Goal: Task Accomplishment & Management: Use online tool/utility

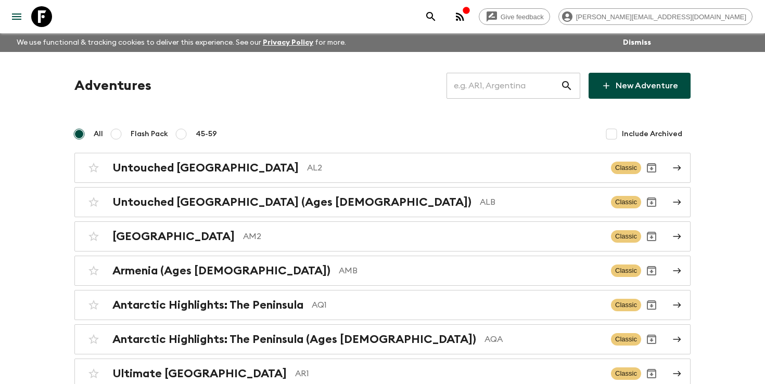
click at [511, 86] on input "text" at bounding box center [503, 85] width 114 height 29
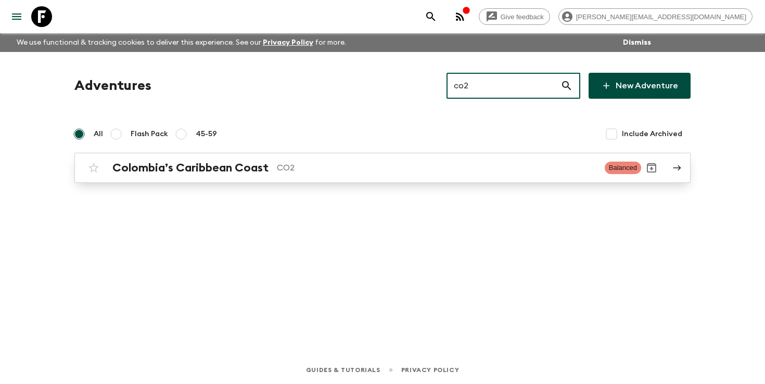
type input "co2"
click at [184, 162] on h2 "Colombia’s Caribbean Coast" at bounding box center [190, 168] width 156 height 14
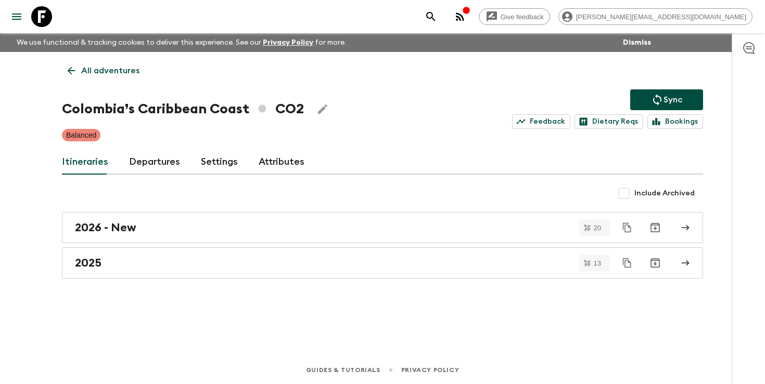
click at [134, 155] on link "Departures" at bounding box center [154, 162] width 51 height 25
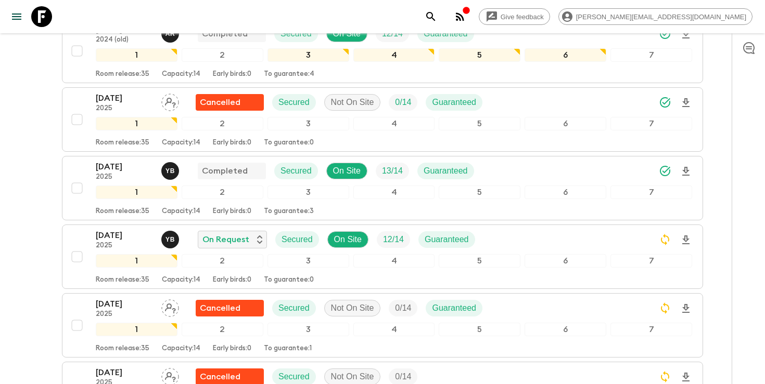
scroll to position [303, 0]
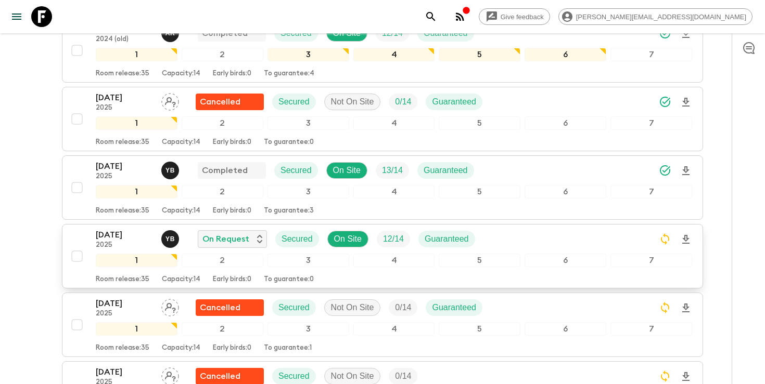
click at [88, 239] on div "[DATE] 2025 Y B On Request Secured On Site 12 / 14 Guaranteed 1 2 3 4 5 6 7 Roo…" at bounding box center [379, 256] width 625 height 55
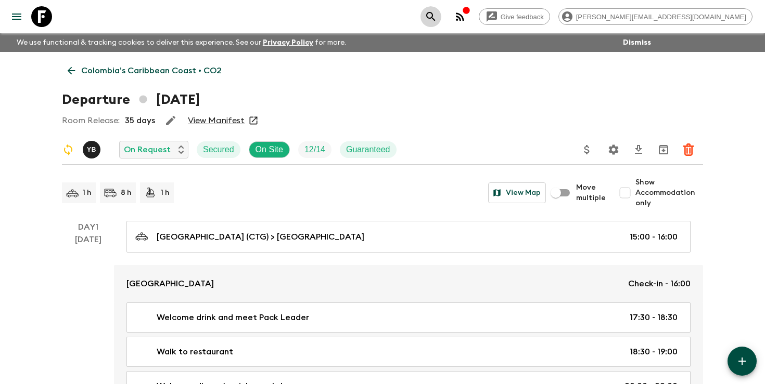
click at [437, 14] on icon "search adventures" at bounding box center [430, 16] width 12 height 12
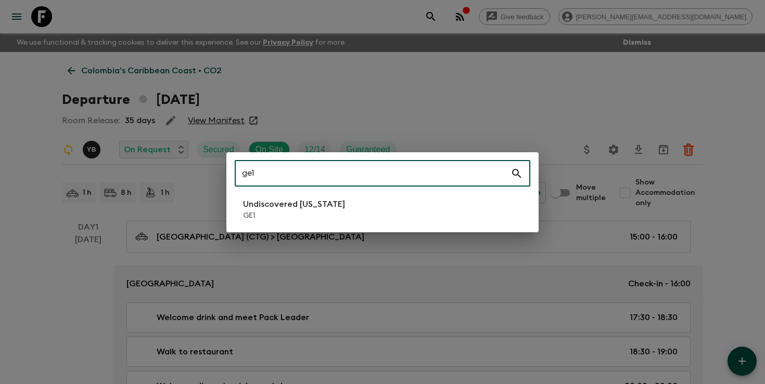
type input "ge1"
click at [264, 207] on p "Undiscovered [US_STATE]" at bounding box center [294, 204] width 102 height 12
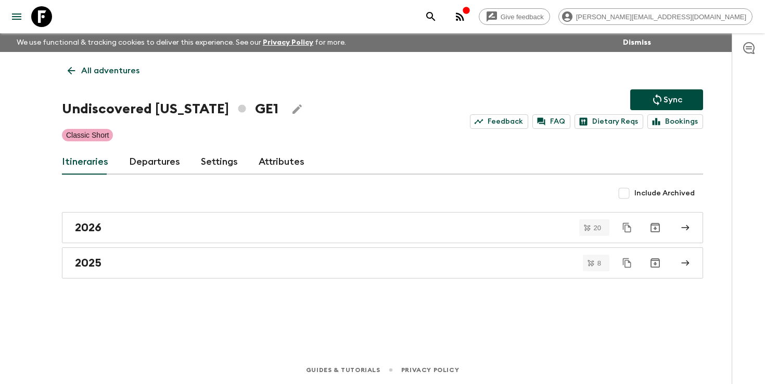
click at [157, 160] on link "Departures" at bounding box center [154, 162] width 51 height 25
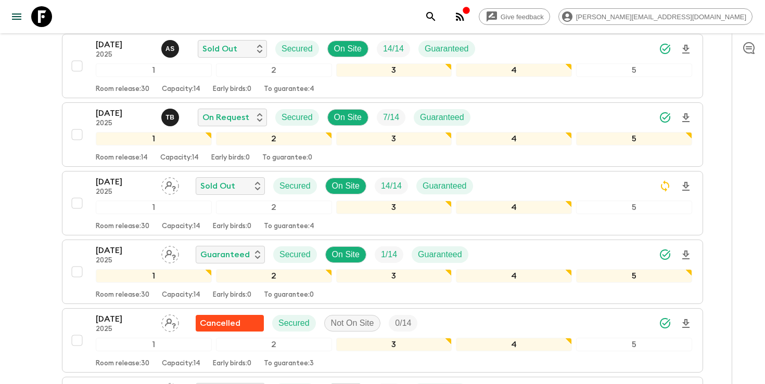
scroll to position [694, 0]
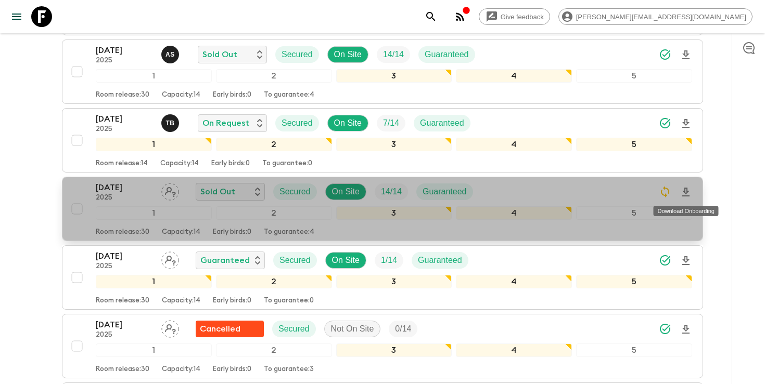
click at [689, 194] on icon "Download Onboarding" at bounding box center [685, 192] width 12 height 12
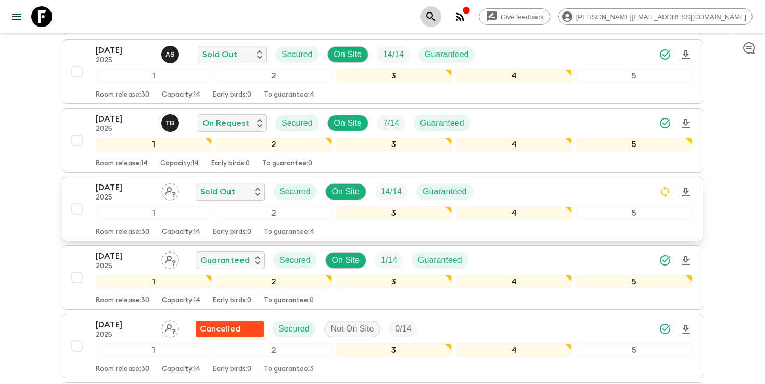
click at [437, 16] on icon "search adventures" at bounding box center [430, 16] width 12 height 12
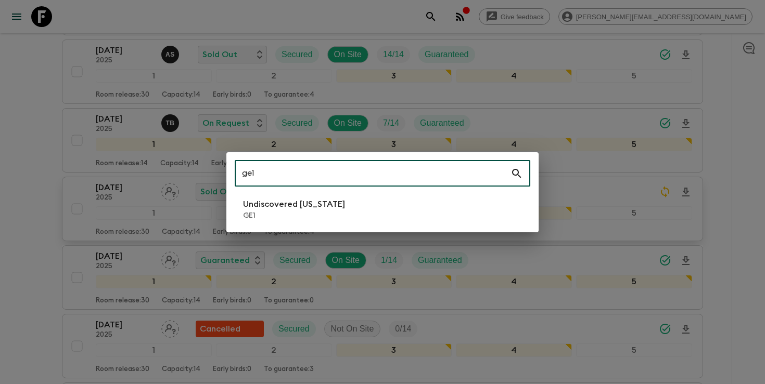
type input "ge1"
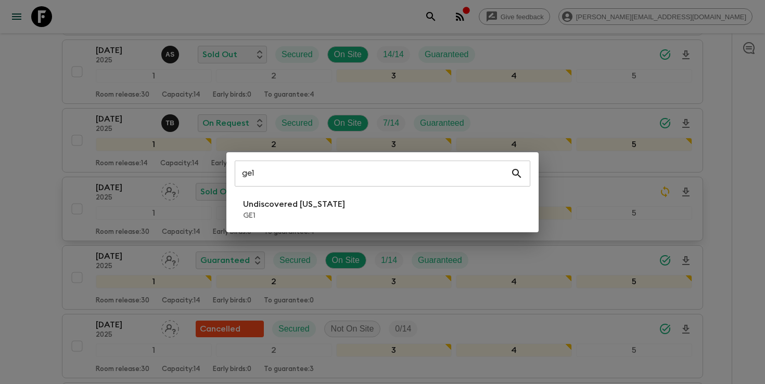
click at [731, 131] on div "ge1 ​ Undiscovered [US_STATE] GE1" at bounding box center [382, 192] width 765 height 384
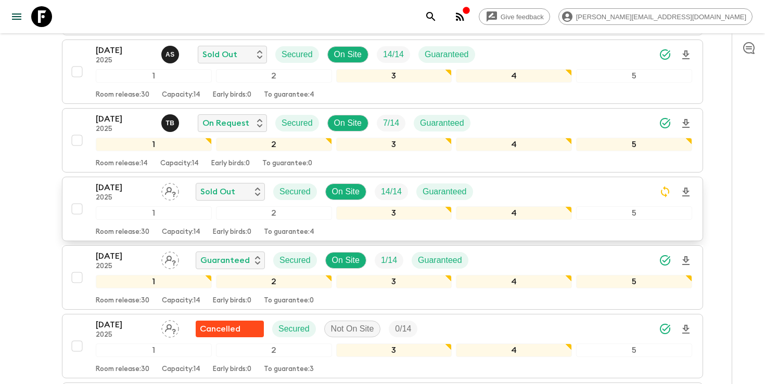
click at [437, 14] on icon "search adventures" at bounding box center [430, 16] width 12 height 12
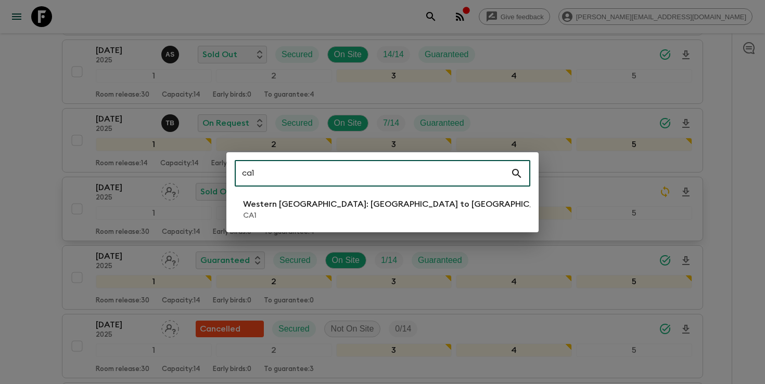
type input "ca1"
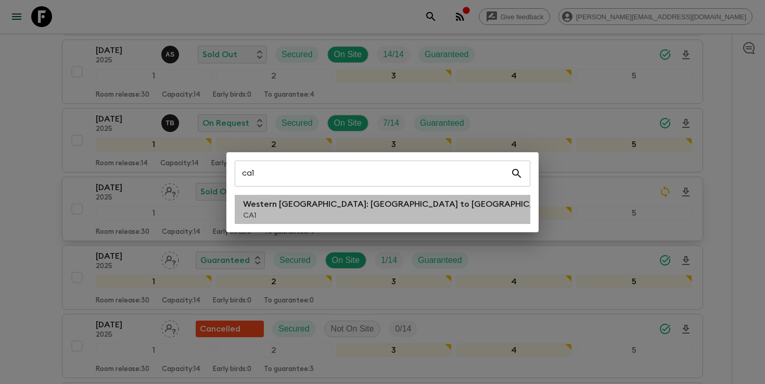
click at [331, 205] on p "Western [GEOGRAPHIC_DATA]: [GEOGRAPHIC_DATA] to [GEOGRAPHIC_DATA]" at bounding box center [401, 204] width 316 height 12
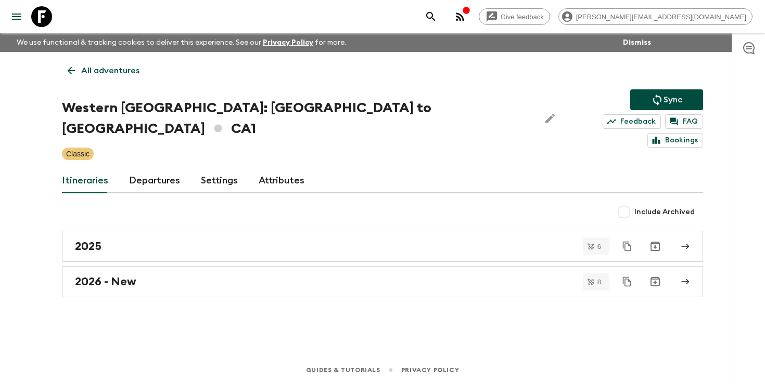
click at [137, 169] on link "Departures" at bounding box center [154, 181] width 51 height 25
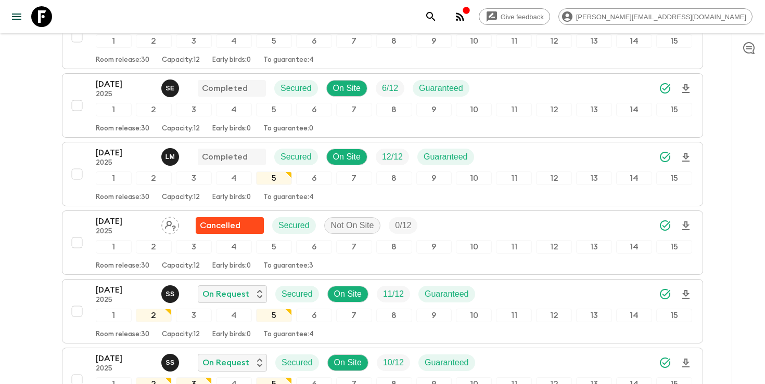
scroll to position [814, 0]
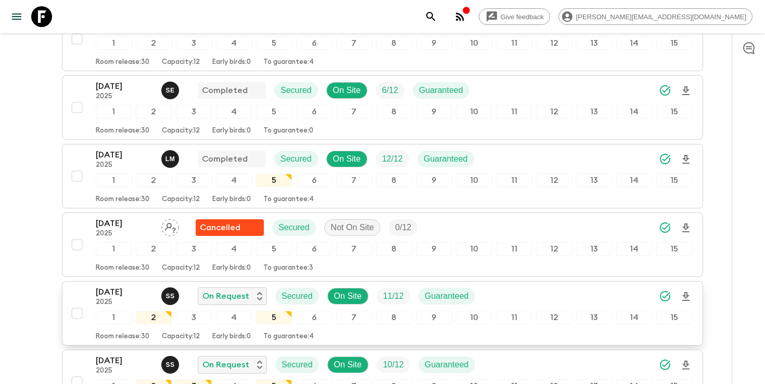
click at [688, 291] on icon "Download Onboarding" at bounding box center [685, 297] width 12 height 12
click at [435, 15] on icon "search adventures" at bounding box center [430, 16] width 9 height 9
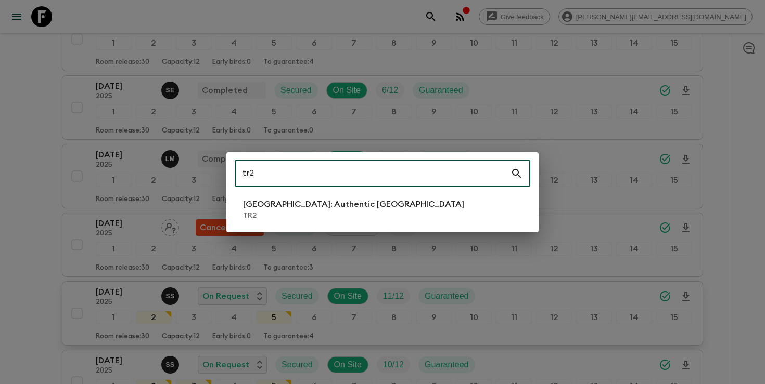
type input "tr2"
click at [278, 217] on p "TR2" at bounding box center [353, 216] width 221 height 10
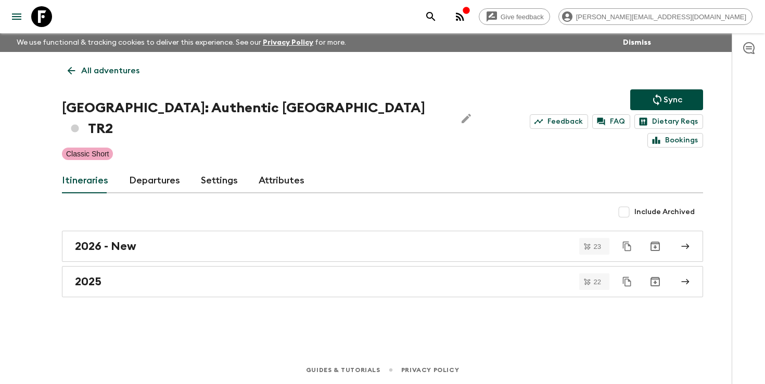
click at [139, 169] on link "Departures" at bounding box center [154, 181] width 51 height 25
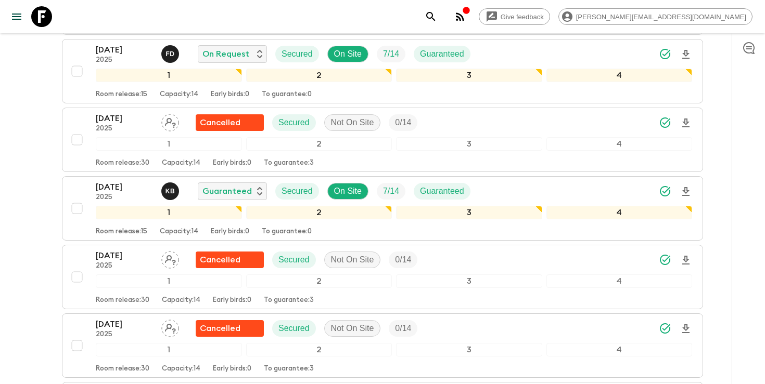
scroll to position [1528, 0]
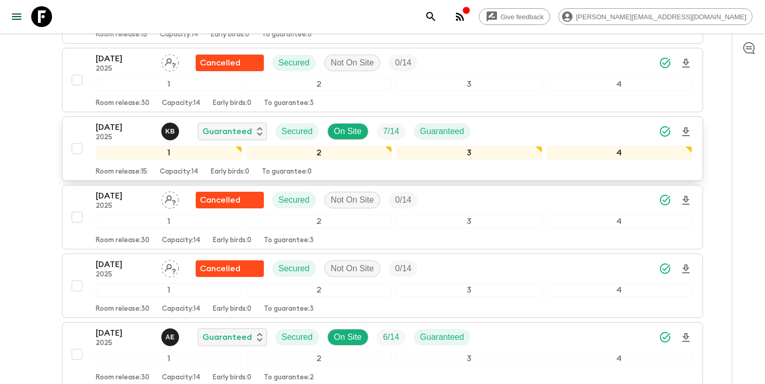
click at [511, 121] on div "[DATE] 2025 K B Guaranteed Secured On Site 7 / 14 Guaranteed" at bounding box center [394, 131] width 596 height 21
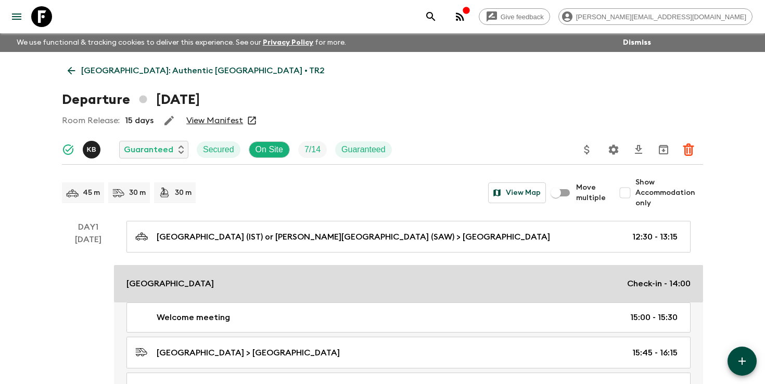
click at [207, 278] on p "[GEOGRAPHIC_DATA]" at bounding box center [169, 284] width 87 height 12
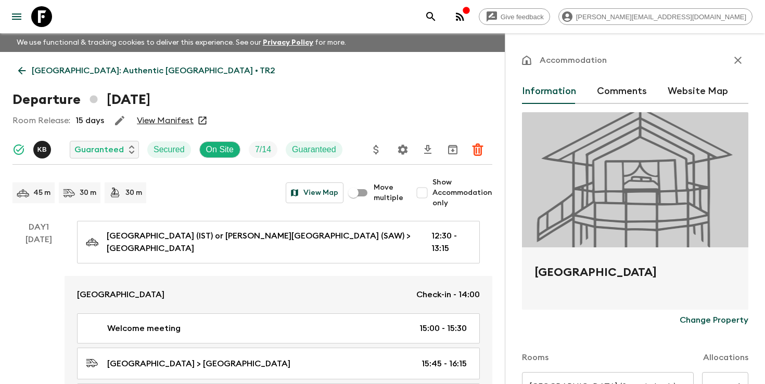
drag, startPoint x: 663, startPoint y: 272, endPoint x: 536, endPoint y: 273, distance: 127.5
click at [536, 273] on h2 "[GEOGRAPHIC_DATA]" at bounding box center [634, 280] width 201 height 33
copy h2 "[GEOGRAPHIC_DATA]"
click at [437, 17] on icon "search adventures" at bounding box center [430, 16] width 12 height 12
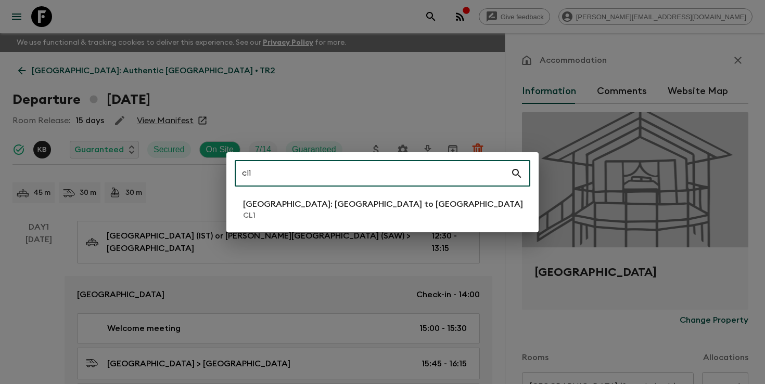
type input "cl1"
click at [327, 211] on p "CL1" at bounding box center [383, 216] width 280 height 10
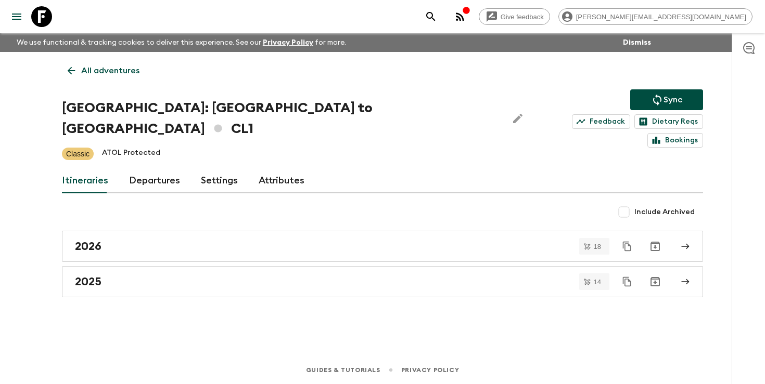
click at [138, 169] on link "Departures" at bounding box center [154, 181] width 51 height 25
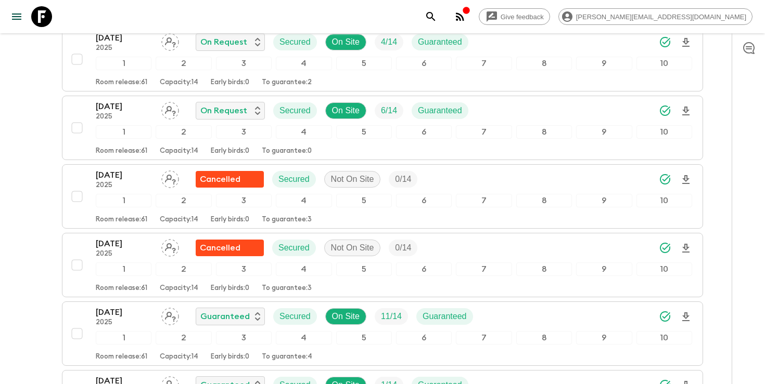
scroll to position [2075, 0]
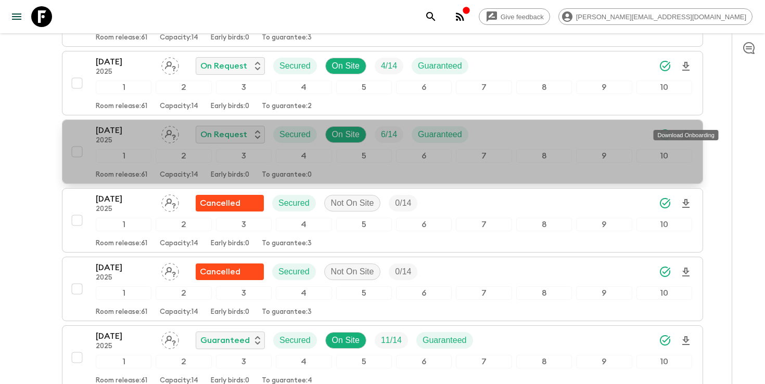
click at [689, 129] on icon "Download Onboarding" at bounding box center [685, 135] width 12 height 12
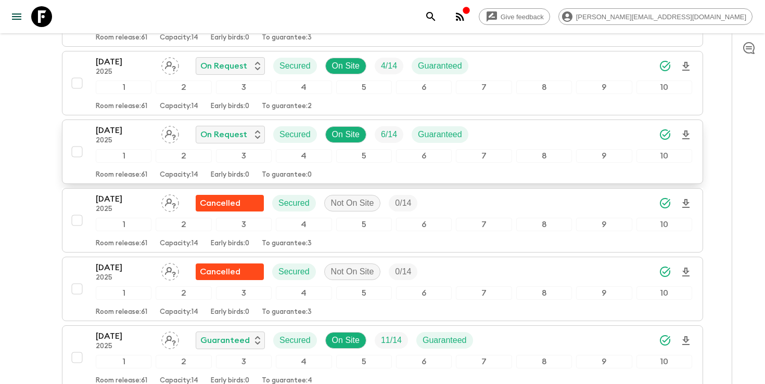
click at [606, 124] on div "[DATE] 2025 On Request Secured On Site 6 / 14 Guaranteed" at bounding box center [394, 134] width 596 height 21
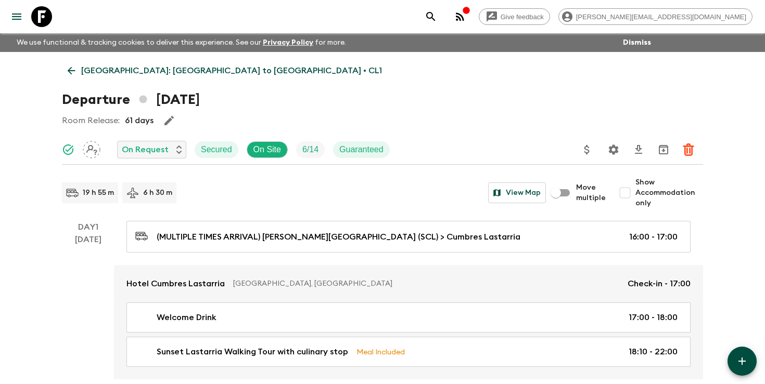
click at [613, 149] on icon "Settings" at bounding box center [613, 150] width 12 height 12
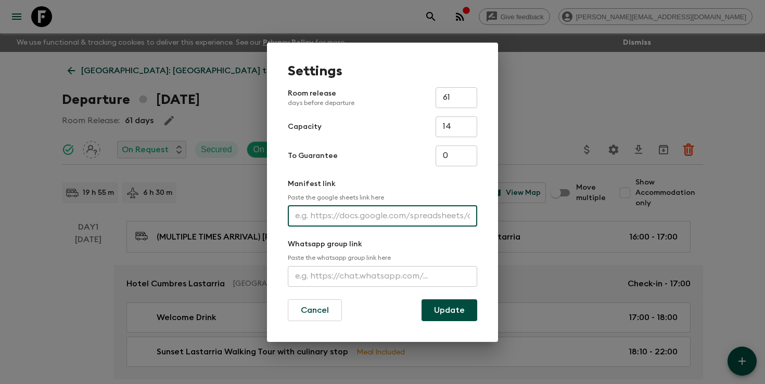
click at [369, 223] on input "text" at bounding box center [382, 216] width 189 height 21
paste input "[URL][DOMAIN_NAME]"
type input "[URL][DOMAIN_NAME]"
click at [457, 313] on button "Update" at bounding box center [449, 311] width 56 height 22
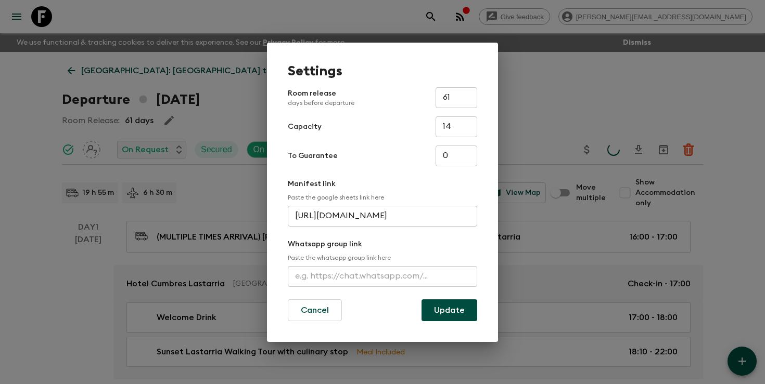
scroll to position [0, 0]
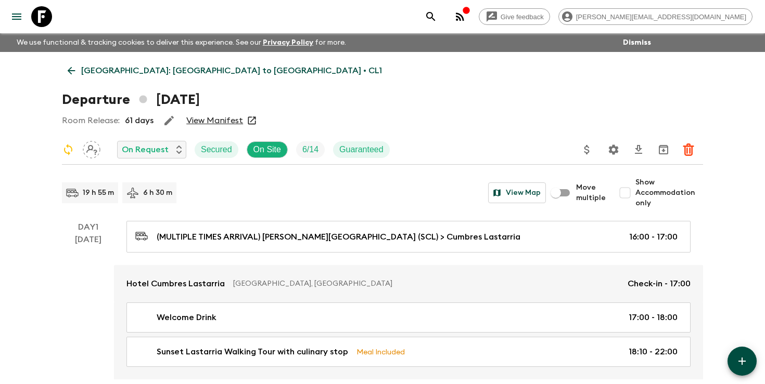
click at [437, 14] on icon "search adventures" at bounding box center [430, 16] width 12 height 12
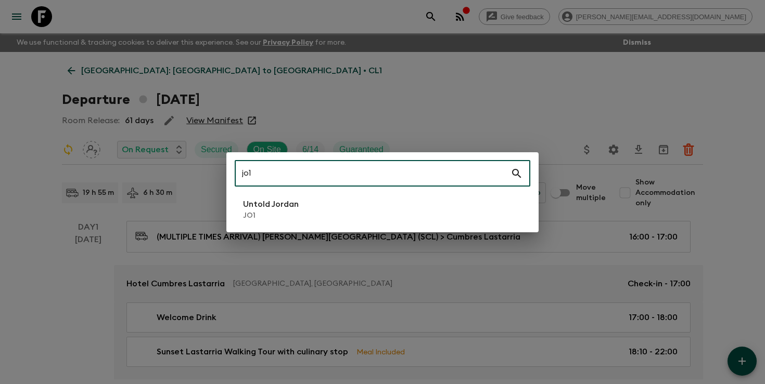
type input "jo1"
click at [319, 215] on li "Untold Jordan JO1" at bounding box center [382, 209] width 295 height 29
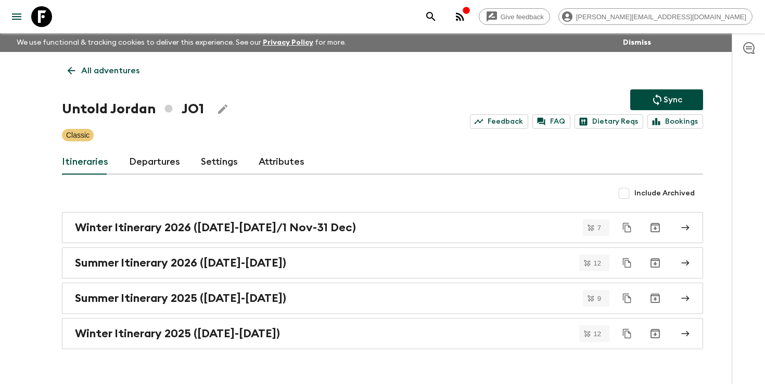
click at [139, 157] on link "Departures" at bounding box center [154, 162] width 51 height 25
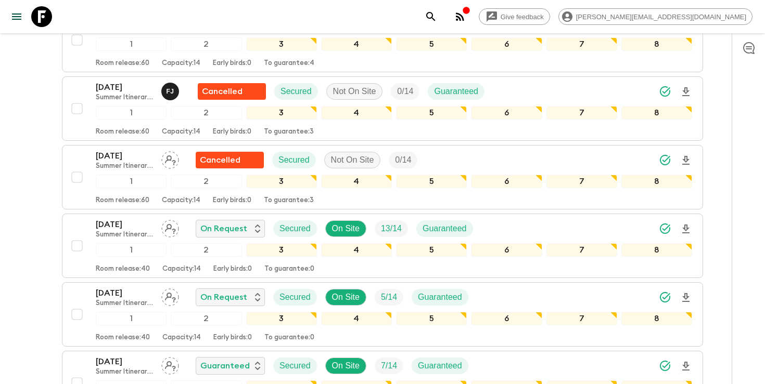
scroll to position [1472, 0]
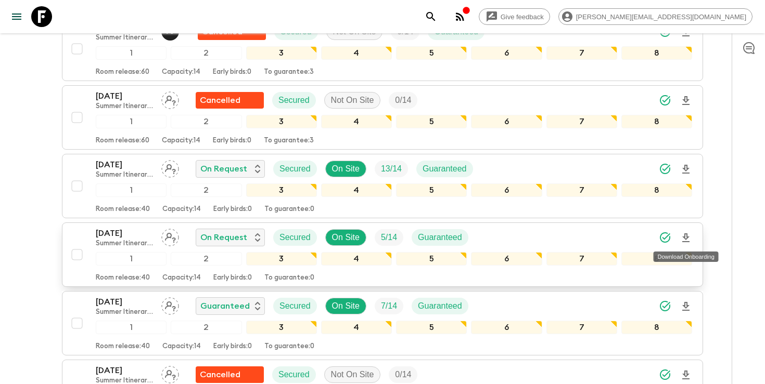
click at [688, 238] on icon "Download Onboarding" at bounding box center [685, 238] width 12 height 12
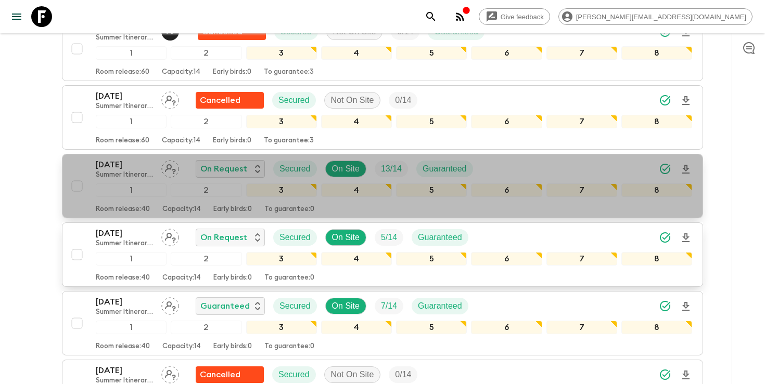
click at [112, 162] on p "[DATE]" at bounding box center [124, 165] width 57 height 12
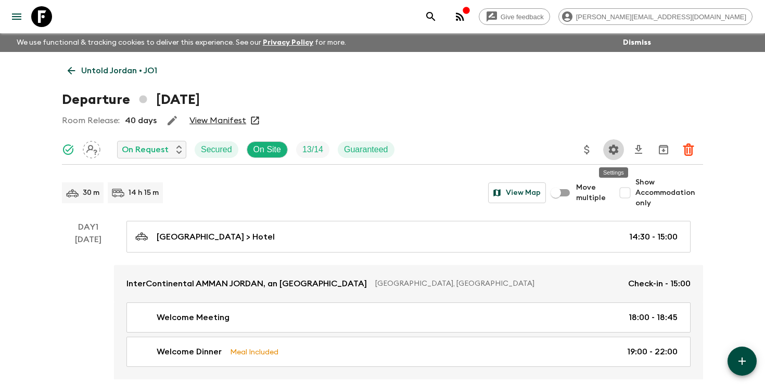
click at [617, 149] on icon "Settings" at bounding box center [613, 150] width 12 height 12
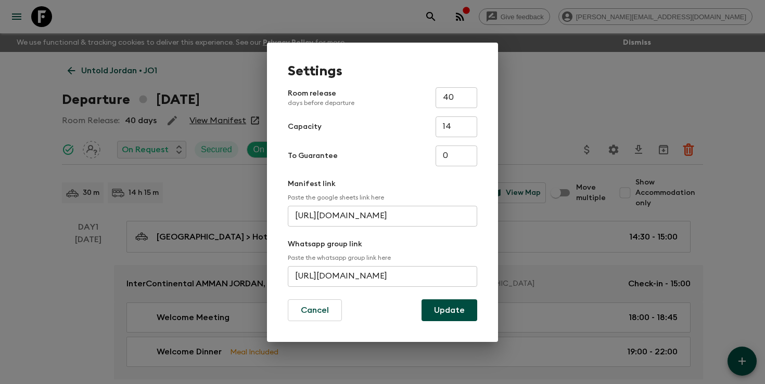
click at [48, 138] on div "Settings Room release days before departure 40 ​ Capacity 14 ​ To Guarantee 0 ​…" at bounding box center [382, 192] width 765 height 384
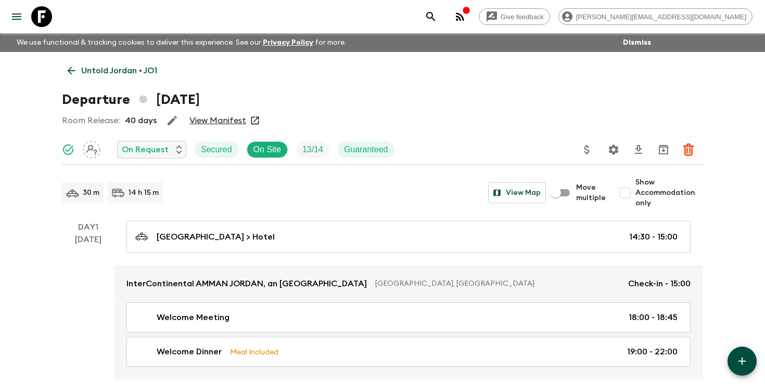
click at [115, 69] on p "Untold Jordan • JO1" at bounding box center [119, 71] width 76 height 12
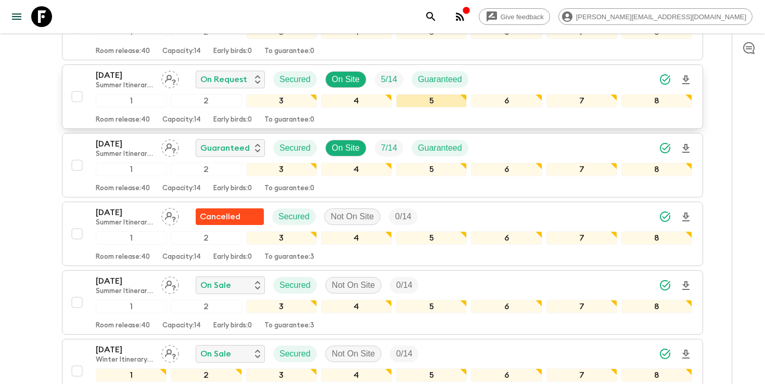
scroll to position [1529, 0]
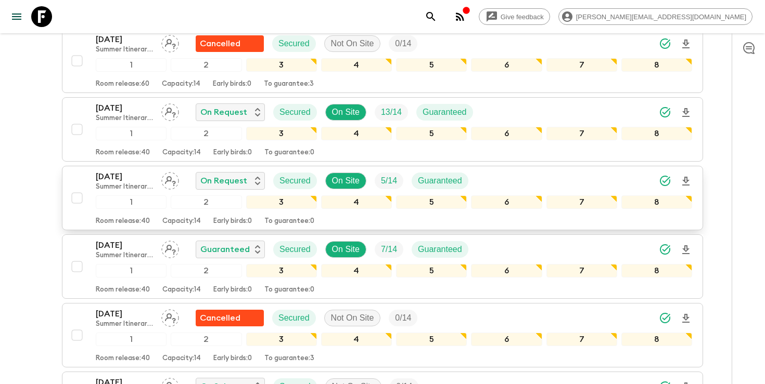
click at [504, 179] on div "[DATE] Summer Itinerary 2025 ([DATE]-[DATE]) On Request Secured On Site 5 / 14 …" at bounding box center [394, 181] width 596 height 21
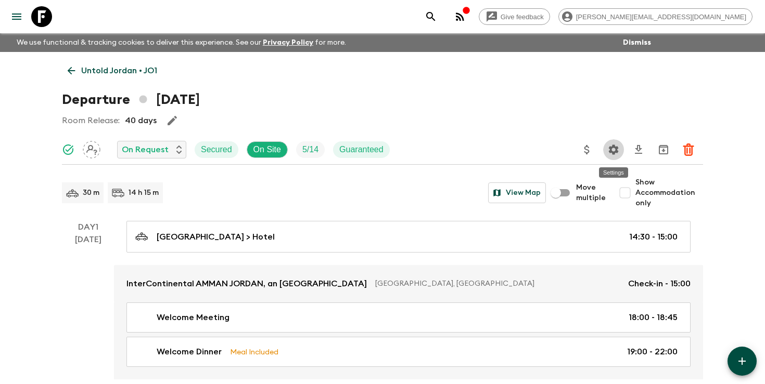
click at [610, 157] on button "Settings" at bounding box center [613, 149] width 21 height 21
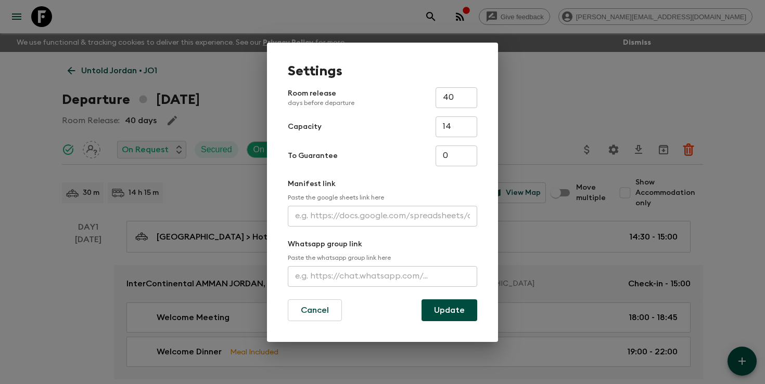
click at [363, 223] on input "text" at bounding box center [382, 216] width 189 height 21
paste input "[URL][DOMAIN_NAME]"
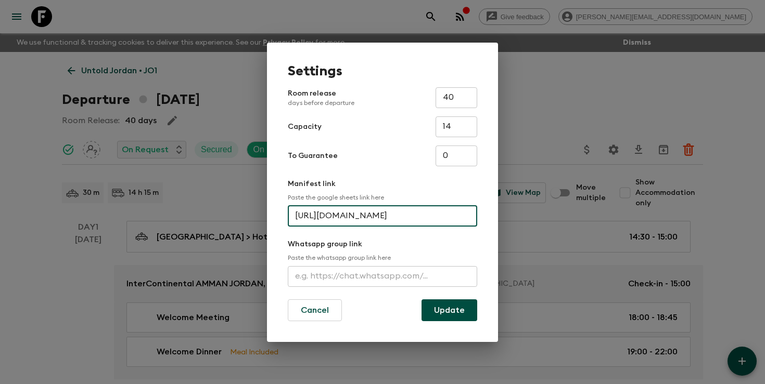
scroll to position [0, 267]
type input "[URL][DOMAIN_NAME]"
click at [465, 311] on button "Update" at bounding box center [449, 311] width 56 height 22
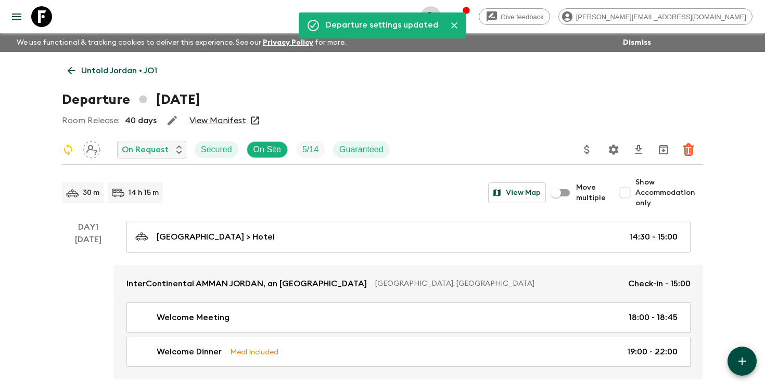
click at [437, 15] on icon "search adventures" at bounding box center [430, 16] width 12 height 12
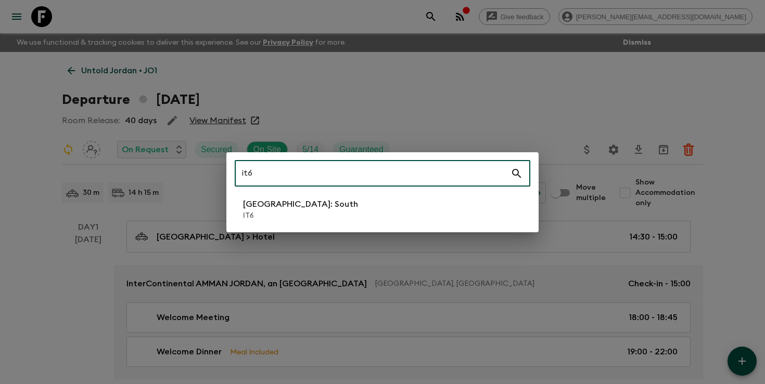
type input "it6"
click at [356, 210] on li "[GEOGRAPHIC_DATA]: South IT6" at bounding box center [382, 209] width 295 height 29
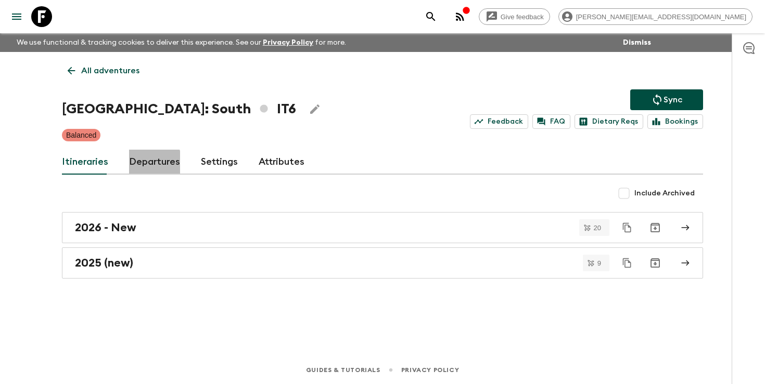
click at [143, 163] on link "Departures" at bounding box center [154, 162] width 51 height 25
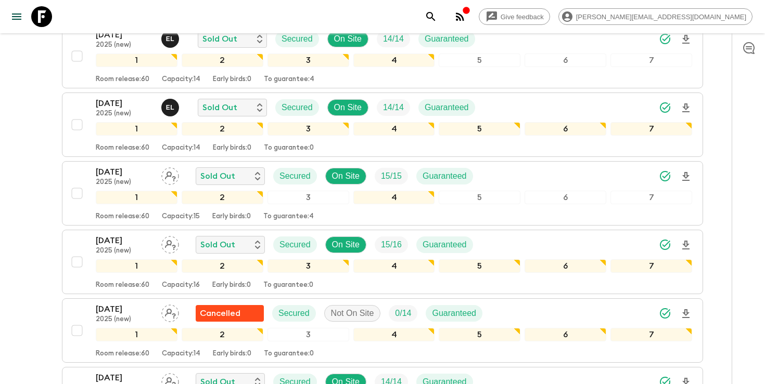
scroll to position [271, 0]
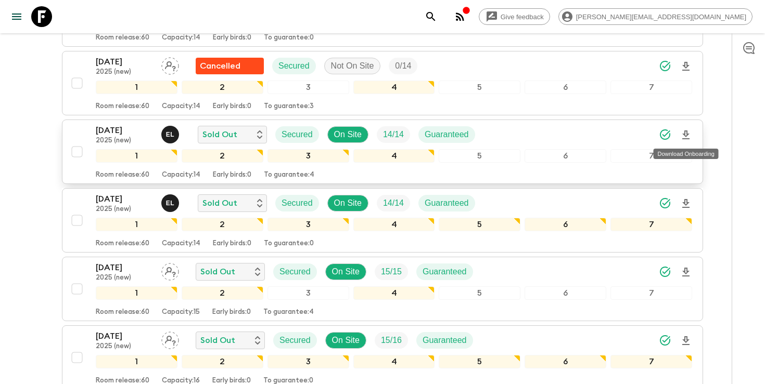
click at [686, 133] on icon "Download Onboarding" at bounding box center [685, 135] width 7 height 9
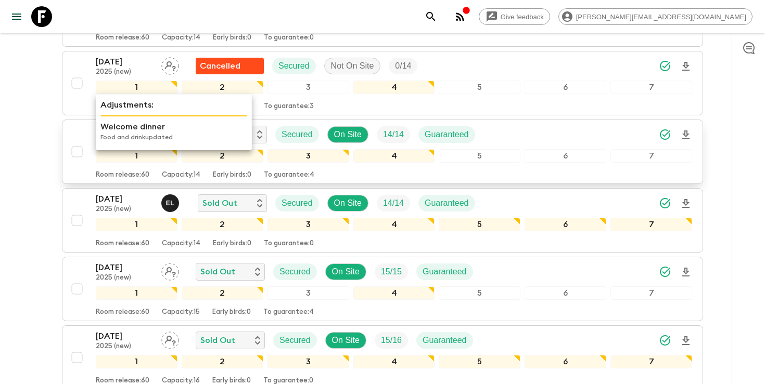
click at [118, 131] on p "Welcome dinner" at bounding box center [173, 127] width 147 height 12
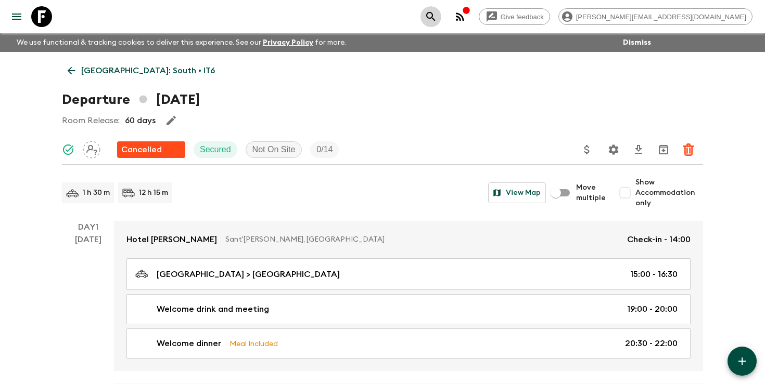
click at [437, 15] on icon "search adventures" at bounding box center [430, 16] width 12 height 12
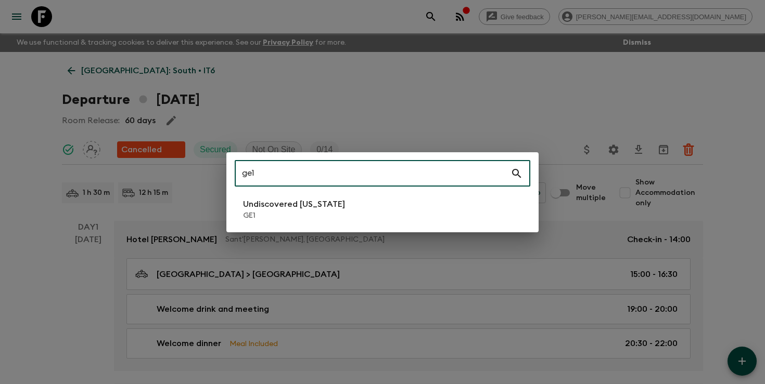
type input "ge1"
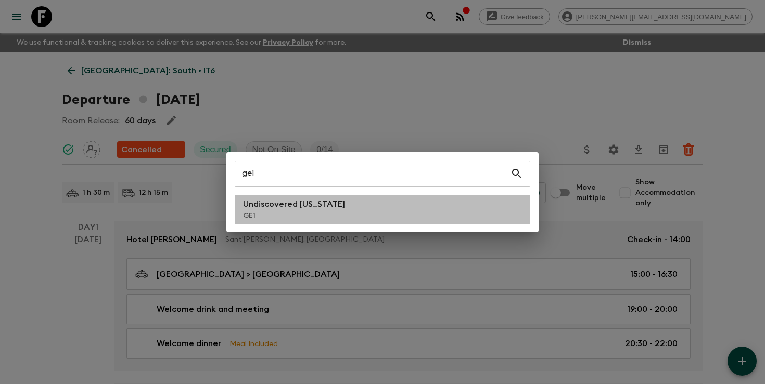
click at [281, 197] on li "Undiscovered [US_STATE] GE1" at bounding box center [382, 209] width 295 height 29
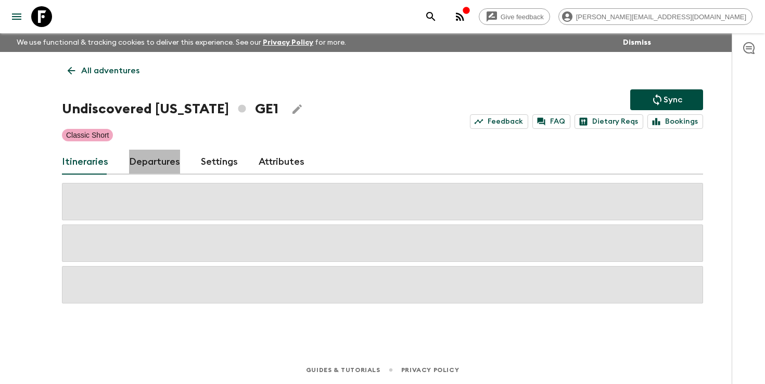
click at [160, 162] on link "Departures" at bounding box center [154, 162] width 51 height 25
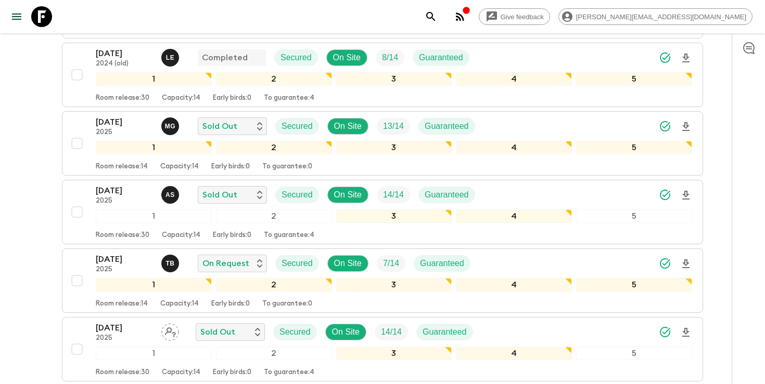
scroll to position [562, 0]
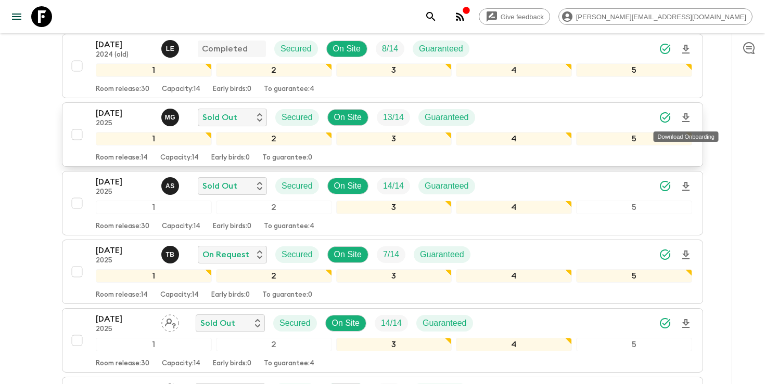
click at [686, 116] on icon "Download Onboarding" at bounding box center [685, 118] width 12 height 12
click at [437, 12] on icon "search adventures" at bounding box center [430, 16] width 12 height 12
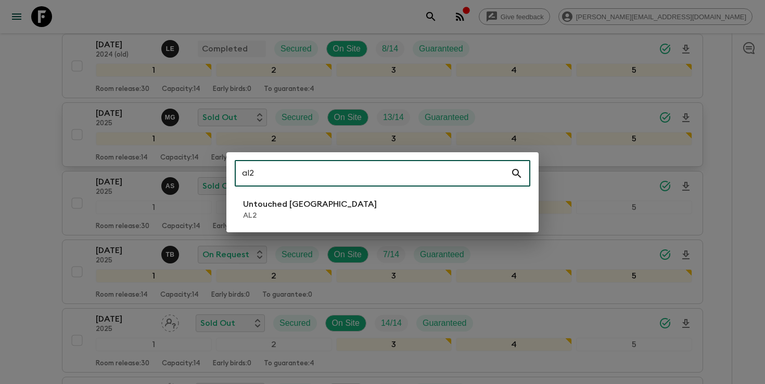
type input "al2"
click at [327, 216] on li "Untouched [GEOGRAPHIC_DATA] AL2" at bounding box center [382, 209] width 295 height 29
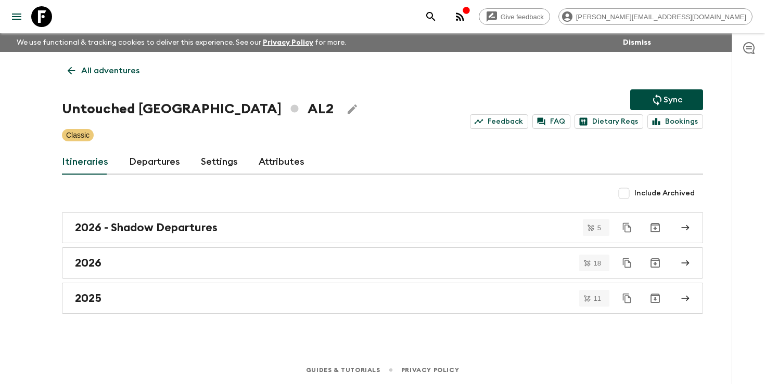
click at [156, 165] on link "Departures" at bounding box center [154, 162] width 51 height 25
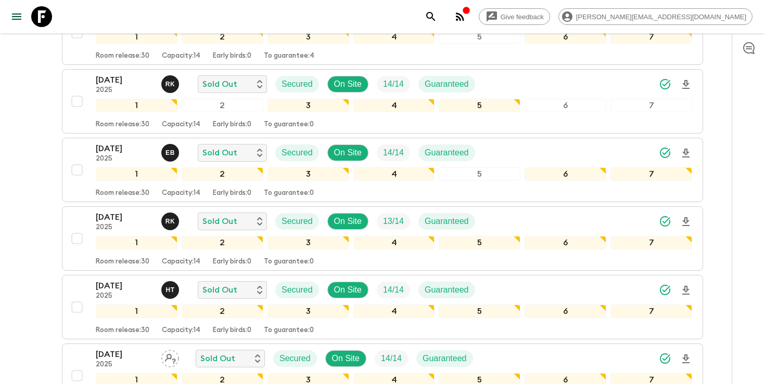
scroll to position [304, 0]
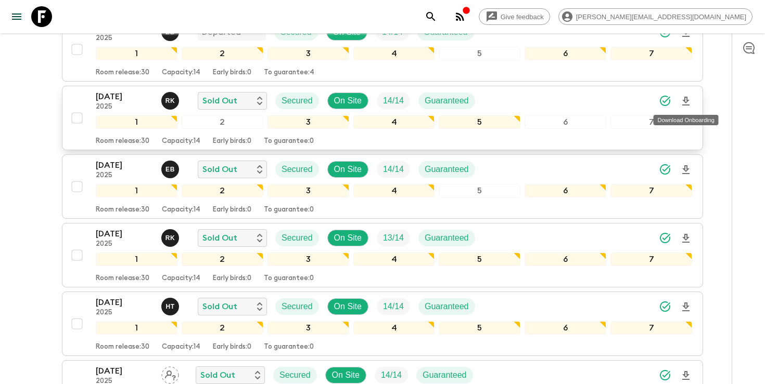
click at [686, 101] on icon "Download Onboarding" at bounding box center [685, 101] width 7 height 9
click at [687, 101] on icon "Download Onboarding" at bounding box center [685, 101] width 7 height 9
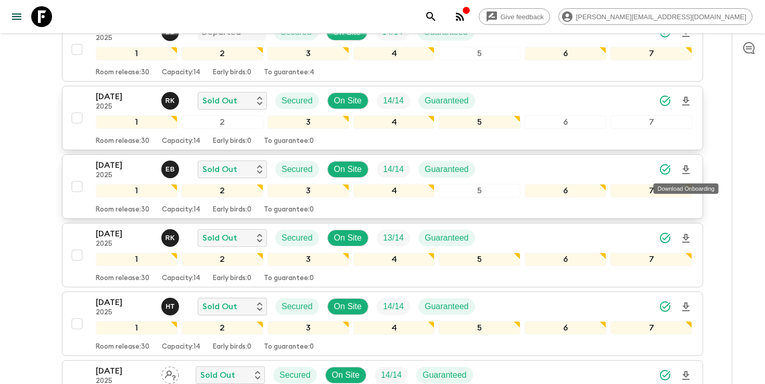
click at [687, 167] on icon "Download Onboarding" at bounding box center [685, 170] width 12 height 12
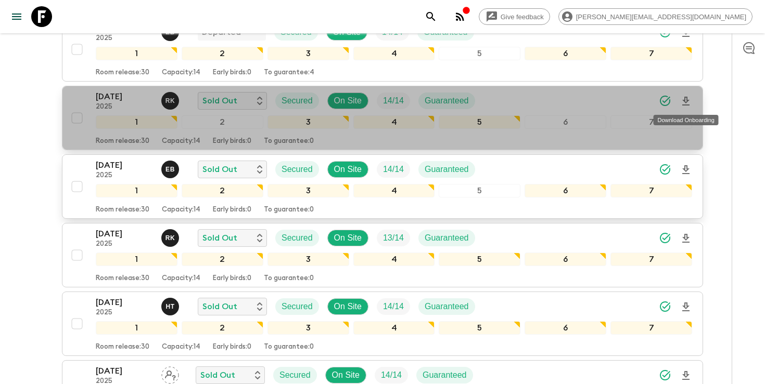
click at [687, 103] on icon "Download Onboarding" at bounding box center [685, 101] width 12 height 12
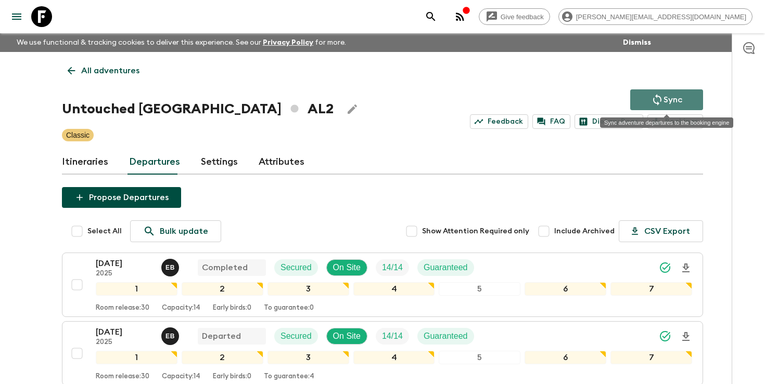
click at [659, 98] on icon "Sync adventure departures to the booking engine" at bounding box center [657, 100] width 12 height 12
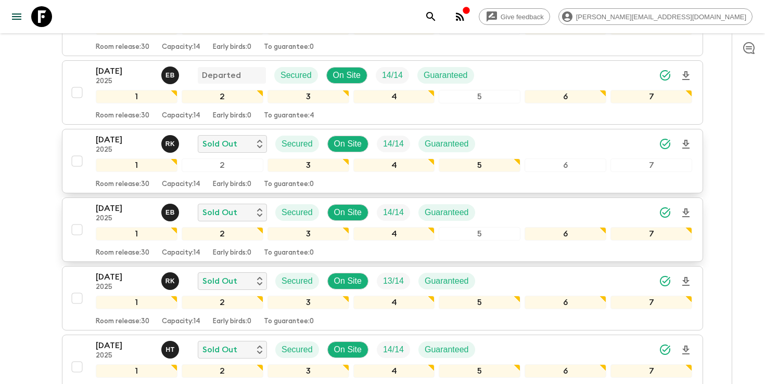
scroll to position [252, 0]
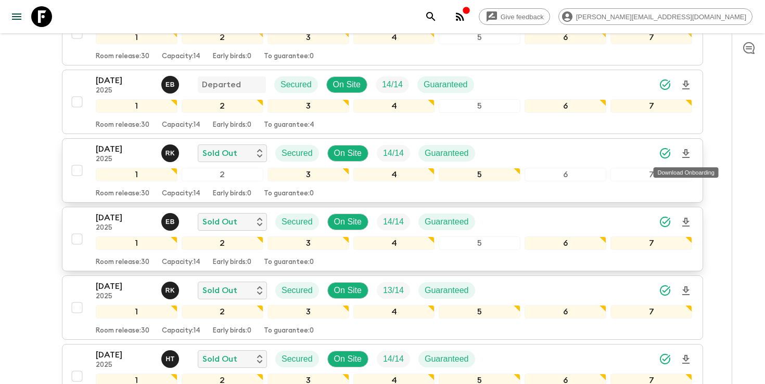
click at [686, 152] on icon "Download Onboarding" at bounding box center [685, 154] width 12 height 12
click at [437, 20] on icon "search adventures" at bounding box center [430, 16] width 12 height 12
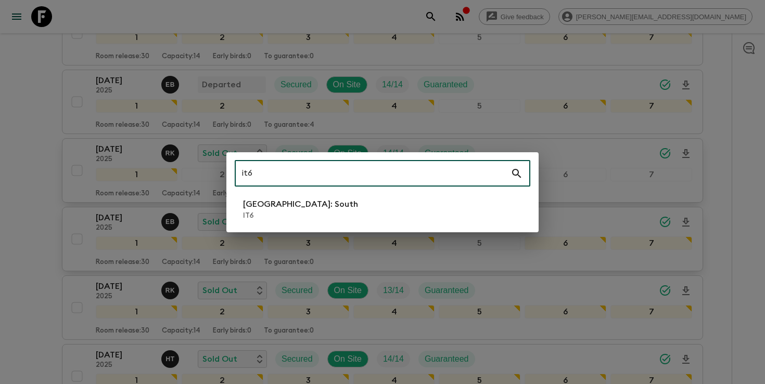
type input "it6"
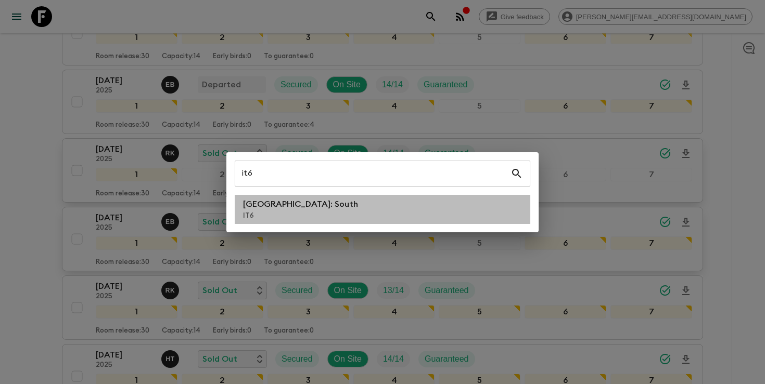
click at [319, 212] on li "[GEOGRAPHIC_DATA]: South IT6" at bounding box center [382, 209] width 295 height 29
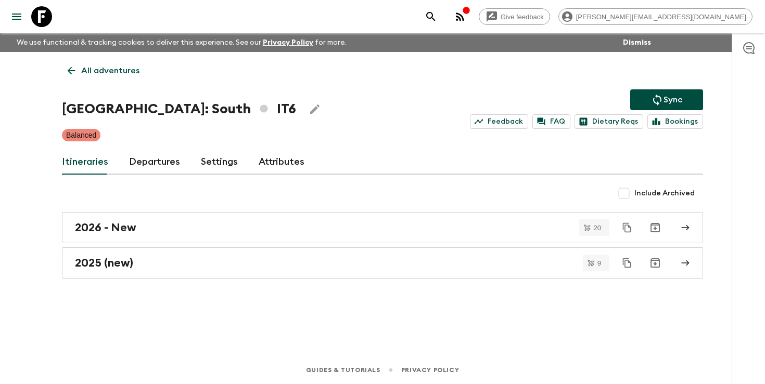
click at [146, 165] on link "Departures" at bounding box center [154, 162] width 51 height 25
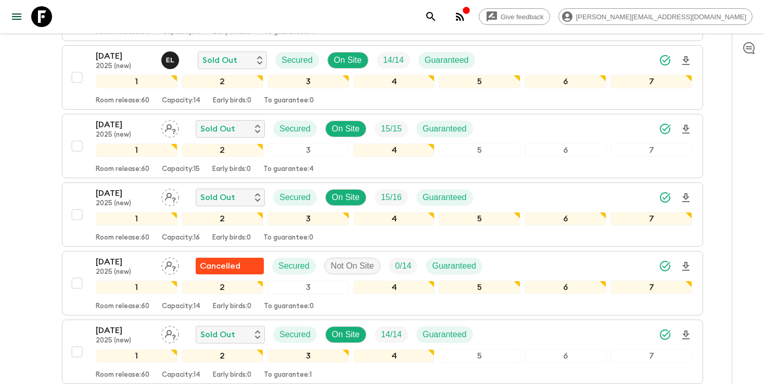
scroll to position [518, 0]
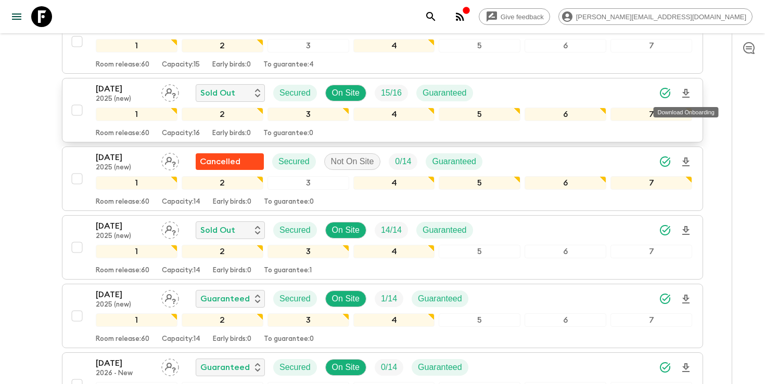
click at [684, 97] on icon "Download Onboarding" at bounding box center [685, 93] width 7 height 9
